Goal: Information Seeking & Learning: Check status

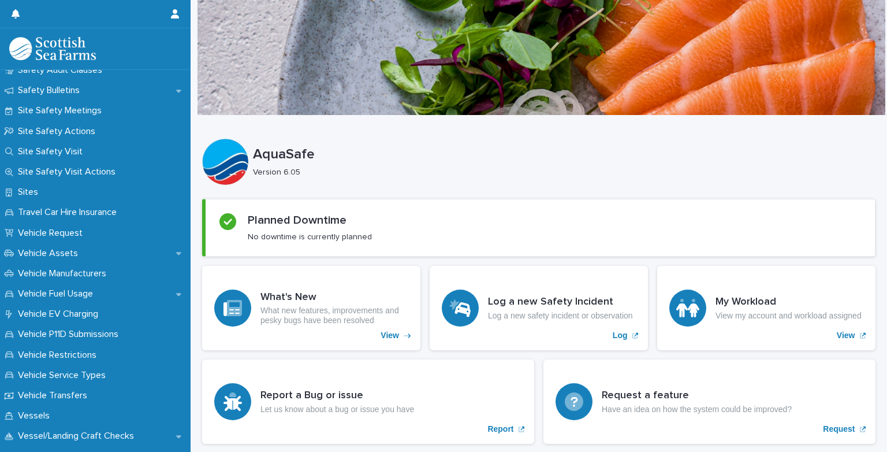
scroll to position [708, 0]
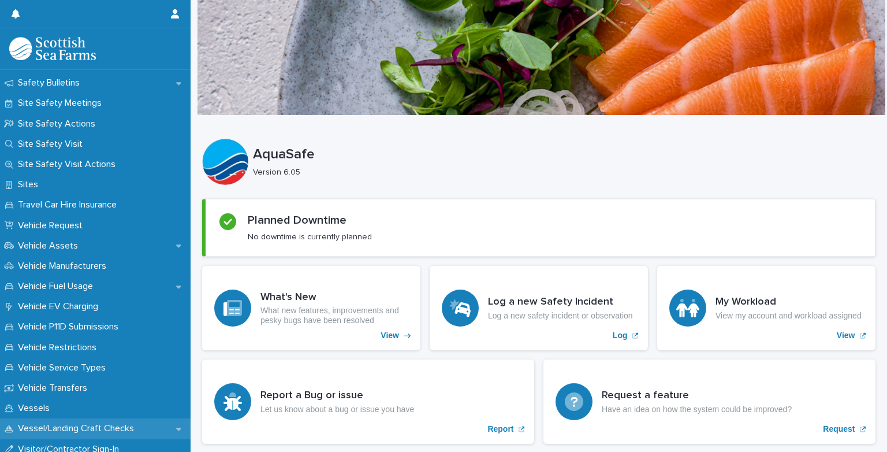
click at [51, 419] on div "Vessel/Landing Craft Checks" at bounding box center [95, 428] width 191 height 20
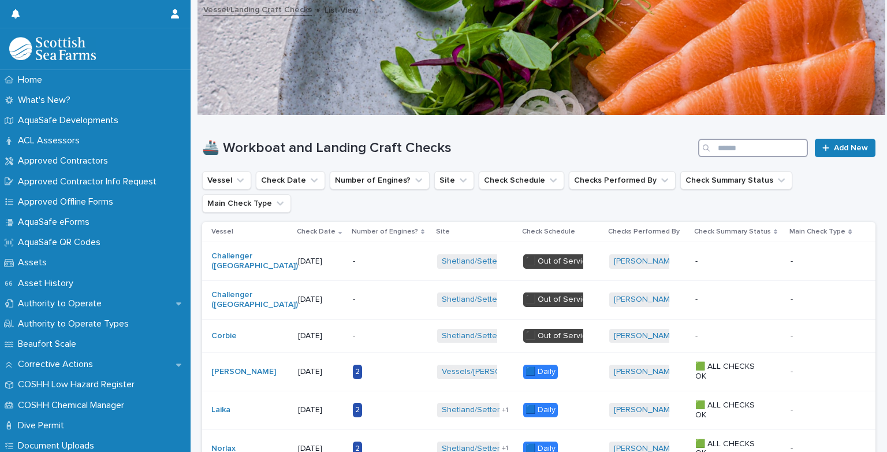
click at [743, 147] on input "Search" at bounding box center [753, 148] width 110 height 18
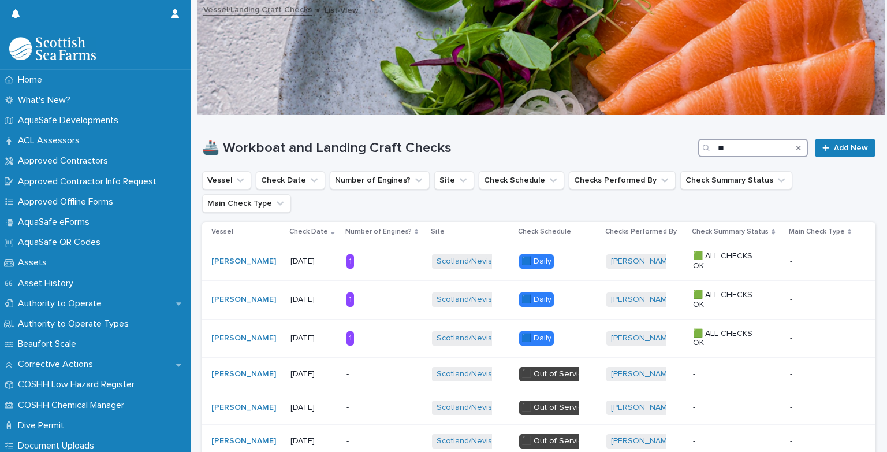
type input "*"
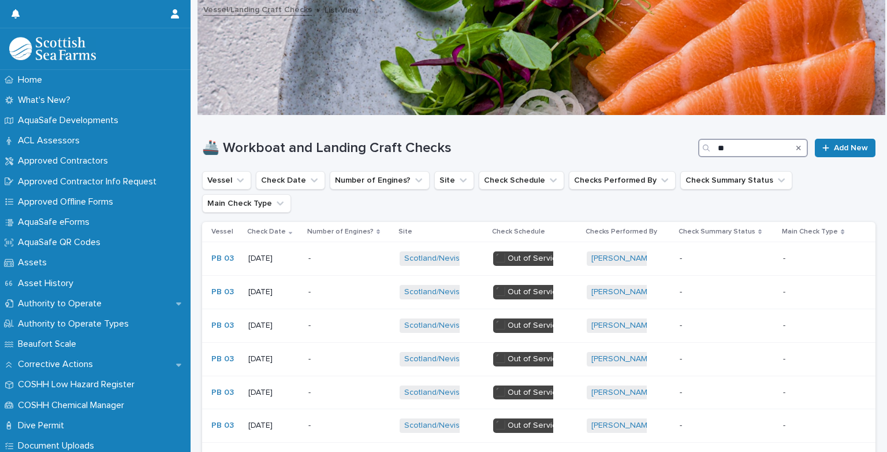
type input "*"
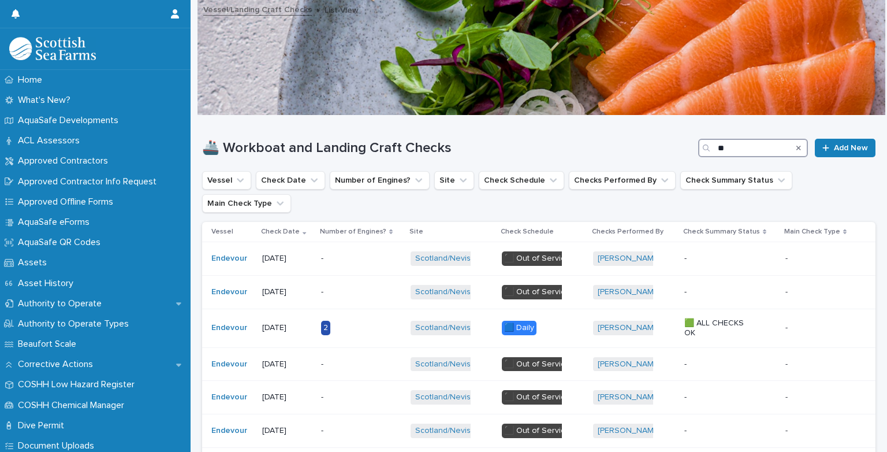
type input "*"
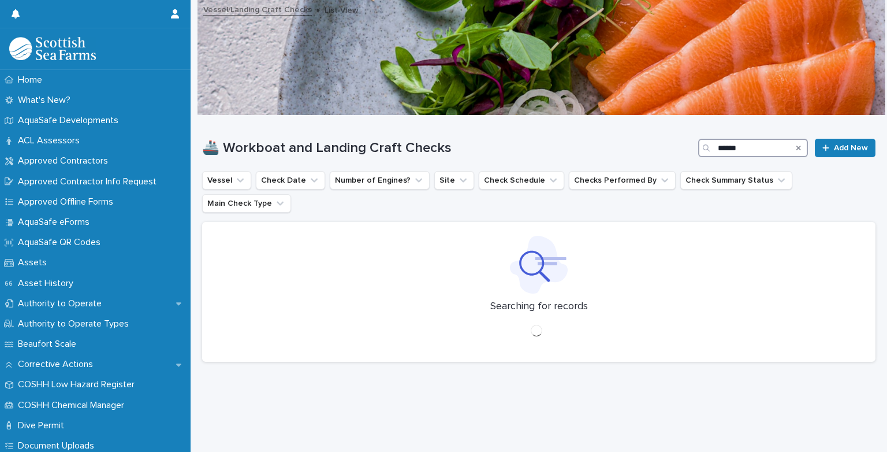
type input "*******"
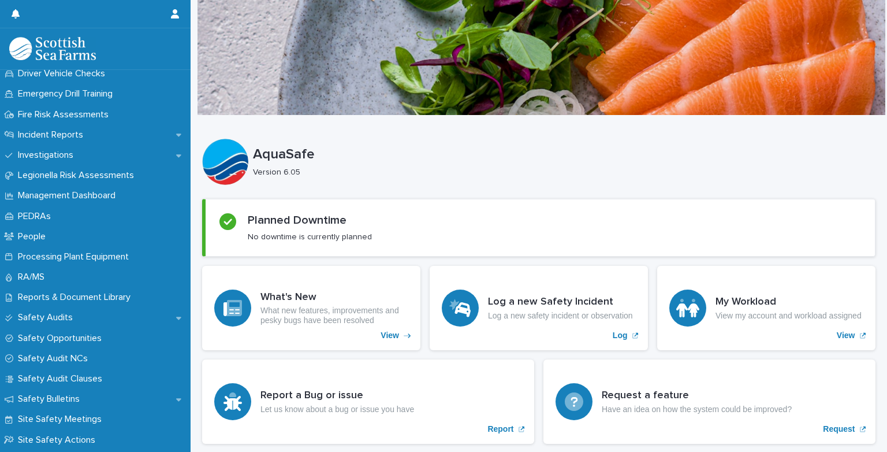
scroll to position [381, 0]
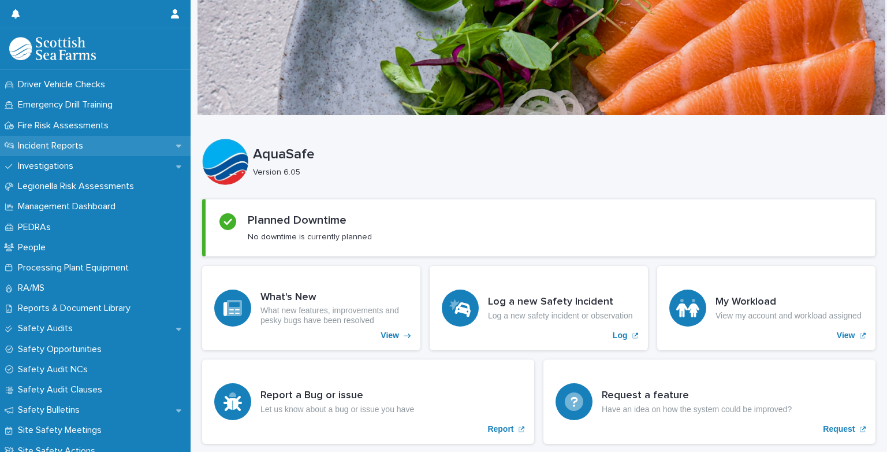
click at [9, 139] on div "Incident Reports" at bounding box center [95, 146] width 191 height 20
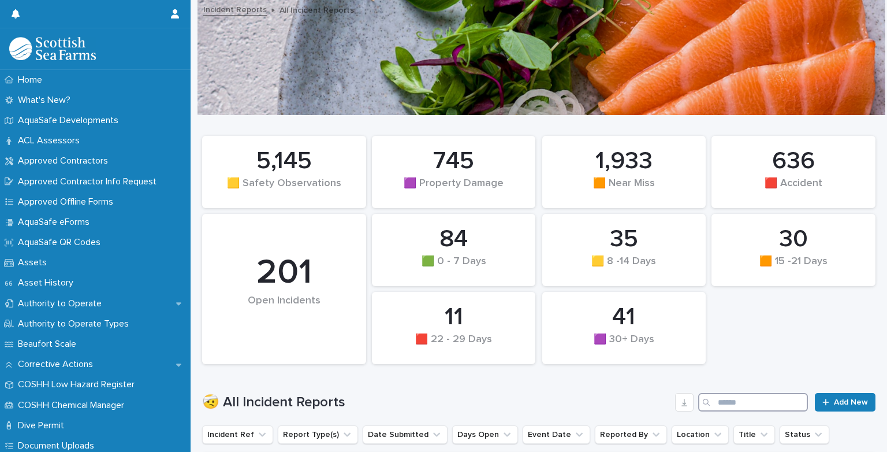
click at [723, 403] on input "Search" at bounding box center [753, 402] width 110 height 18
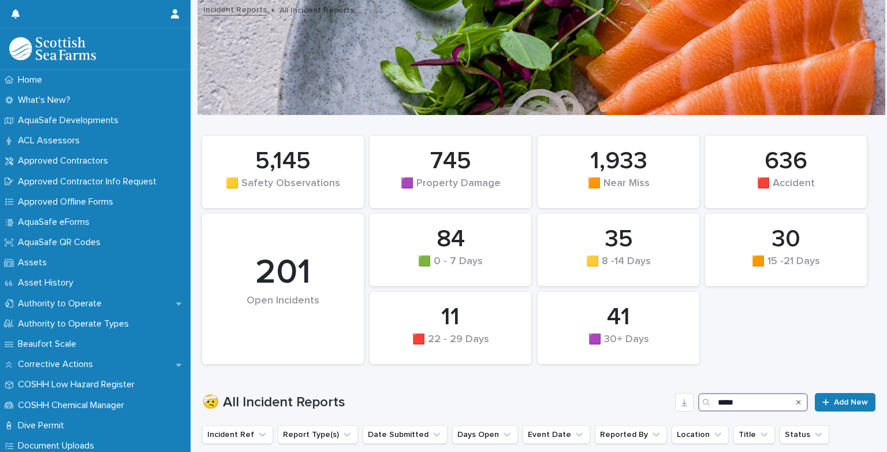
type input "*****"
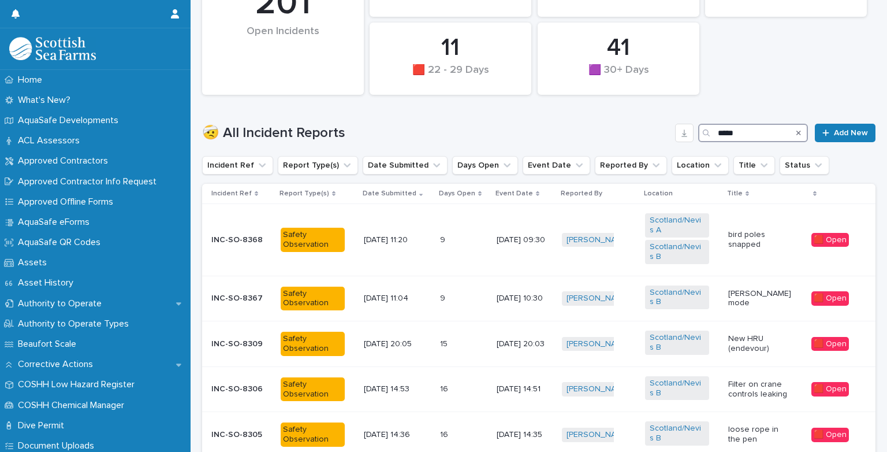
scroll to position [293, 0]
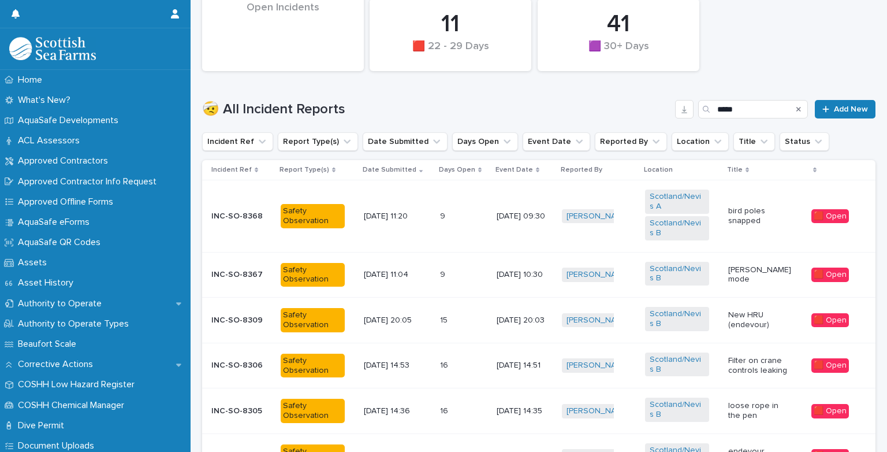
click at [236, 214] on p "INC-SO-8368" at bounding box center [241, 216] width 60 height 10
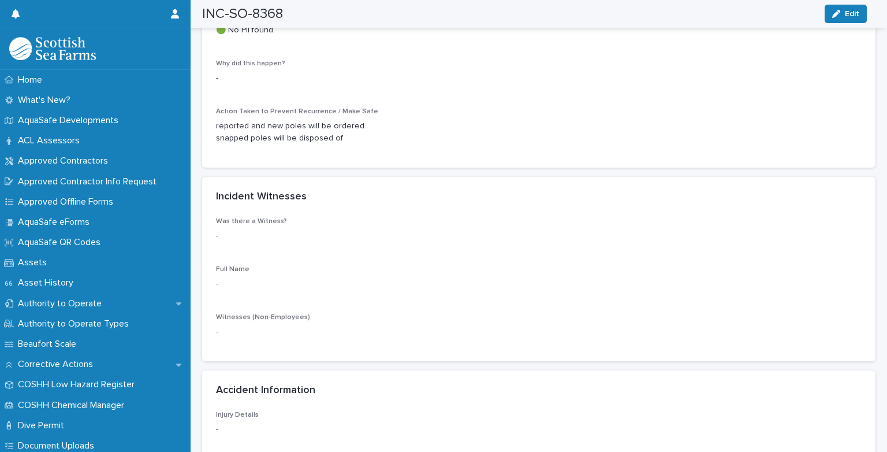
scroll to position [1247, 0]
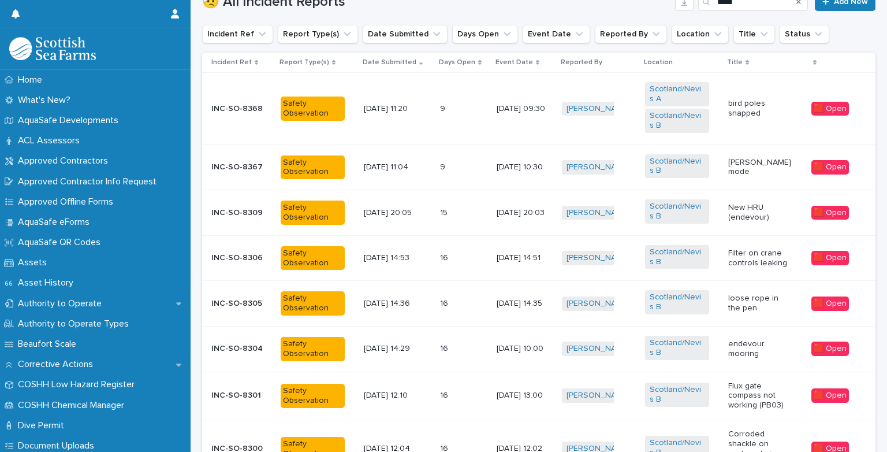
scroll to position [401, 0]
